Goal: Find specific page/section: Find specific page/section

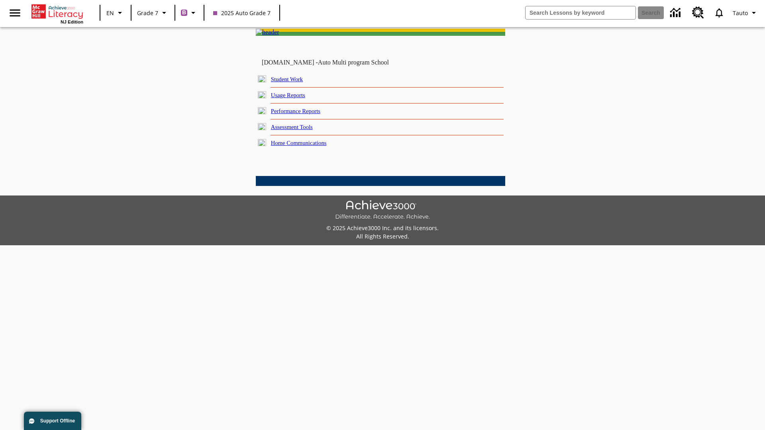
click at [293, 82] on link "Student Work" at bounding box center [287, 79] width 32 height 6
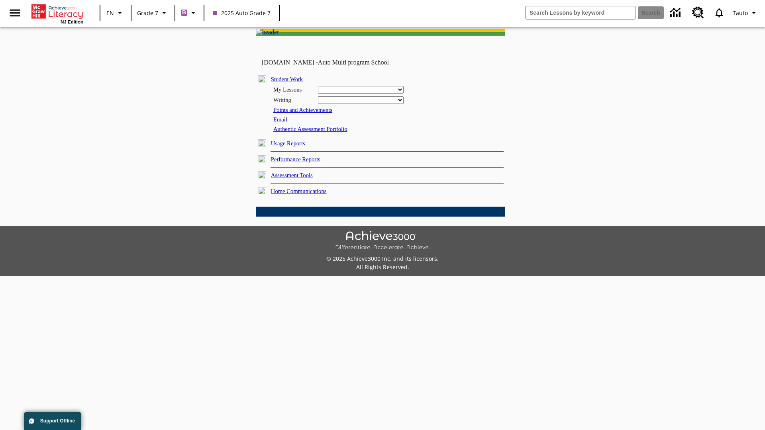
click at [281, 123] on link "Email" at bounding box center [280, 119] width 14 height 6
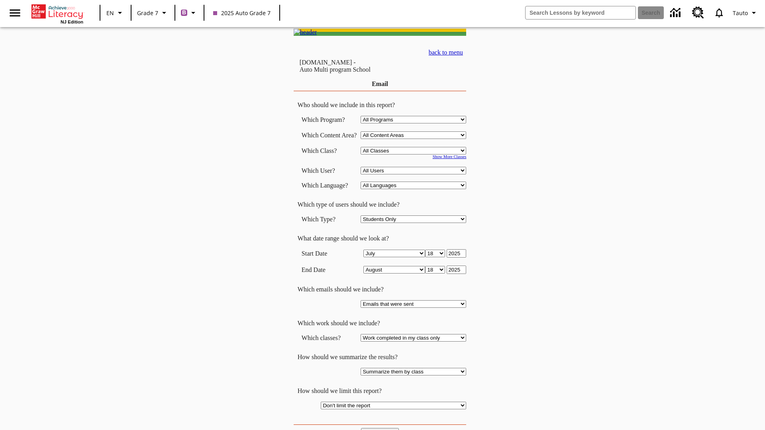
click at [381, 428] on input "View Report" at bounding box center [380, 432] width 38 height 9
